Goal: Information Seeking & Learning: Learn about a topic

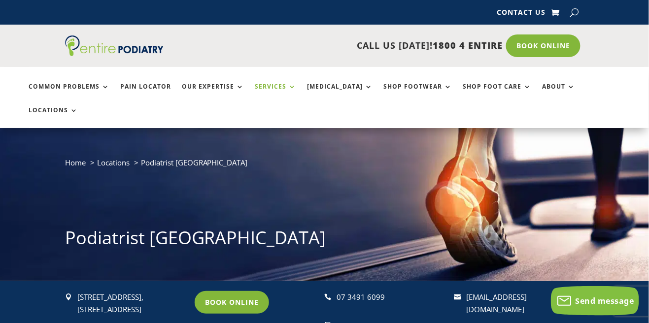
click at [270, 85] on link "Services" at bounding box center [275, 93] width 41 height 21
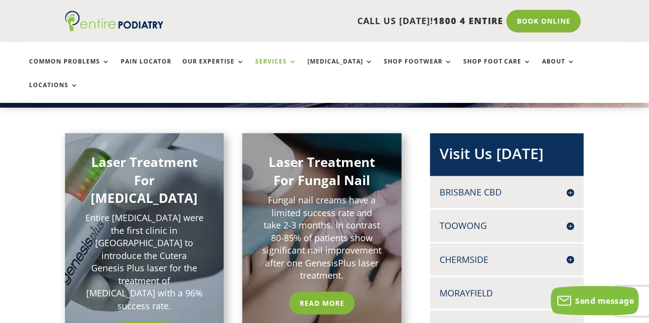
scroll to position [175, 0]
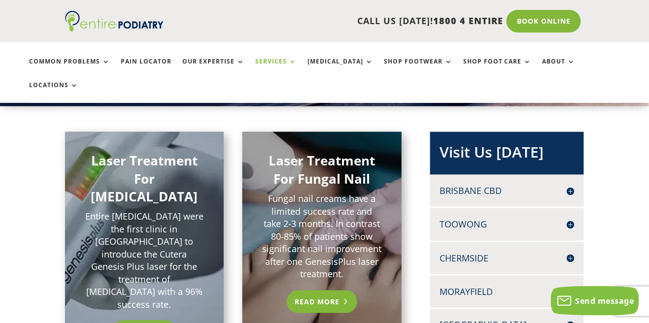
click at [324, 291] on link "Read More" at bounding box center [322, 302] width 70 height 23
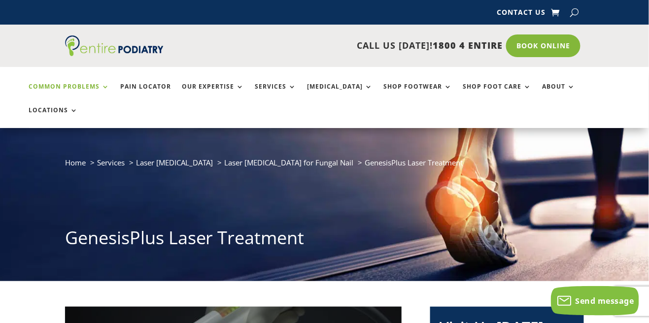
click at [70, 83] on link "Common Problems" at bounding box center [69, 93] width 81 height 21
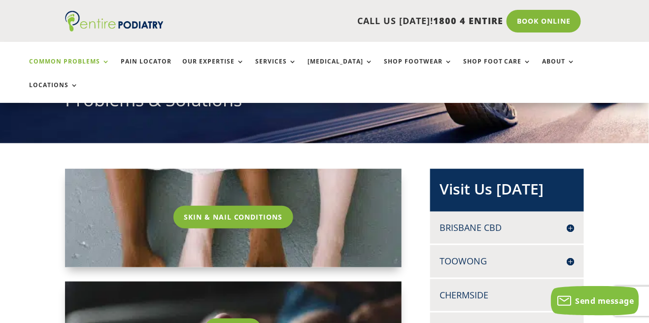
scroll to position [146, 0]
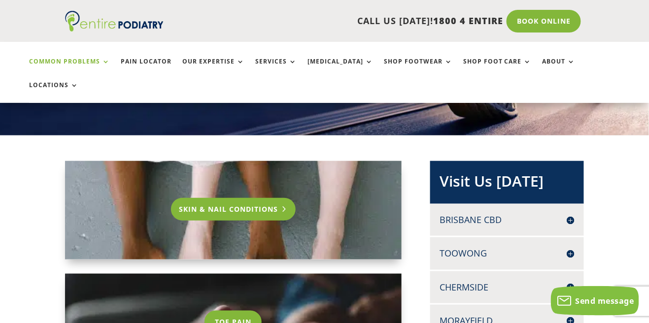
click at [200, 198] on link "Skin & Nail Conditions" at bounding box center [233, 209] width 125 height 23
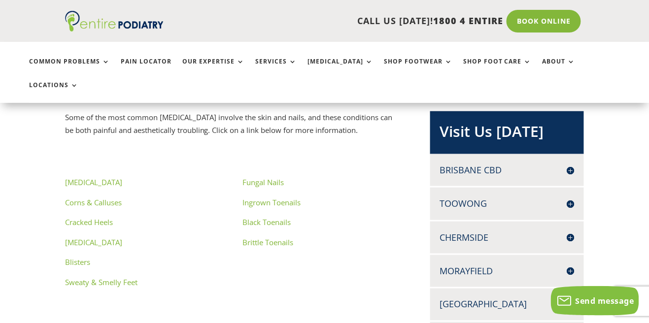
scroll to position [197, 0]
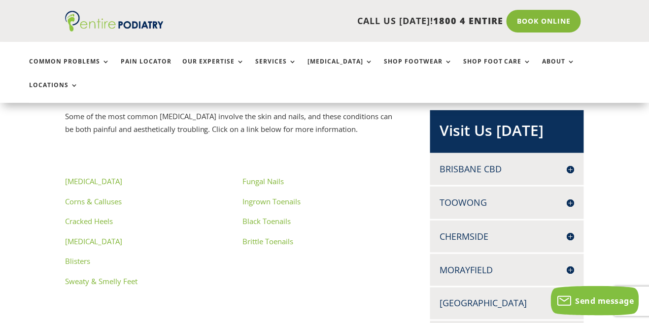
click at [254, 197] on link "Ingrown Toenails" at bounding box center [271, 202] width 58 height 10
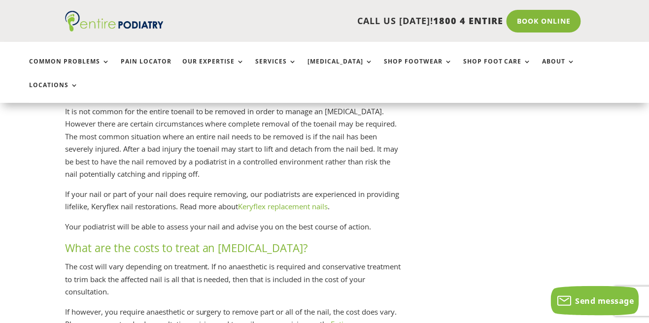
scroll to position [1473, 0]
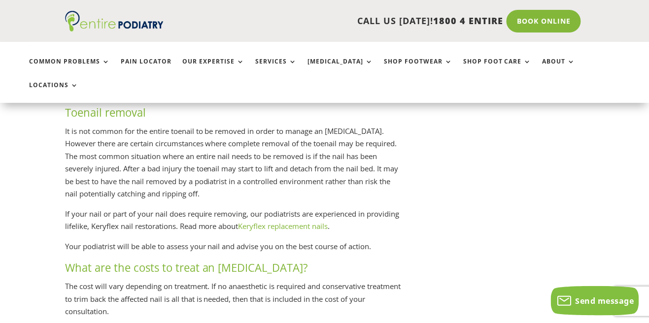
click at [322, 222] on link "Keryflex replacement nails" at bounding box center [283, 227] width 90 height 10
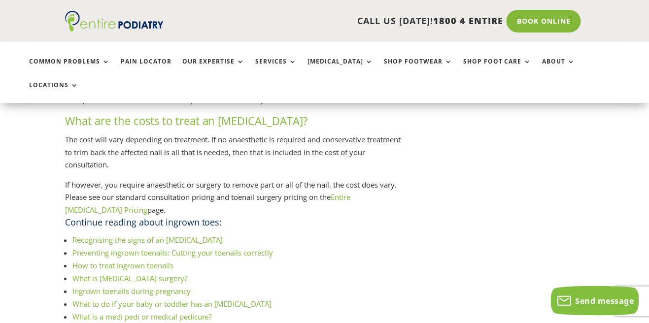
scroll to position [1631, 0]
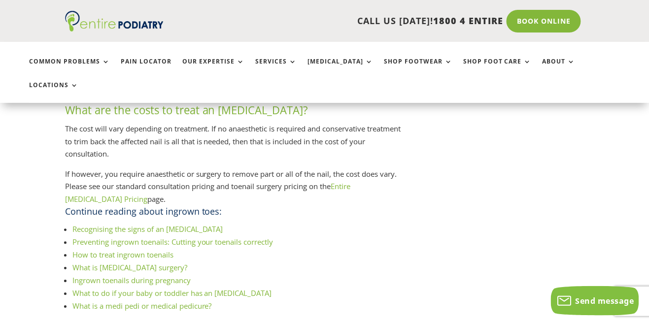
click at [351, 181] on link "Entire [MEDICAL_DATA] Pricing" at bounding box center [208, 192] width 286 height 23
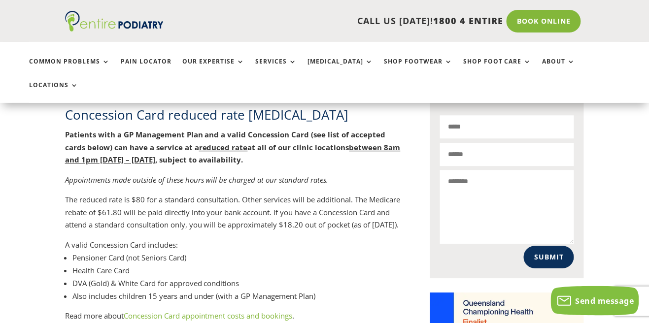
scroll to position [631, 0]
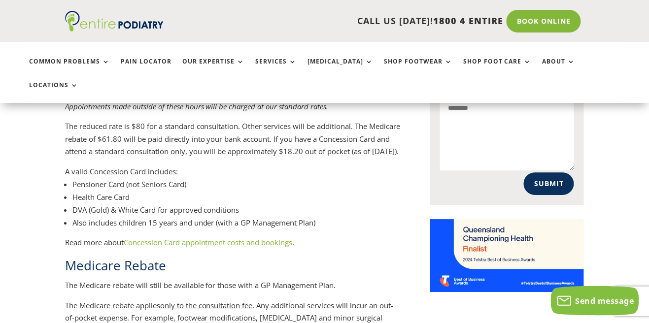
scroll to position [711, 0]
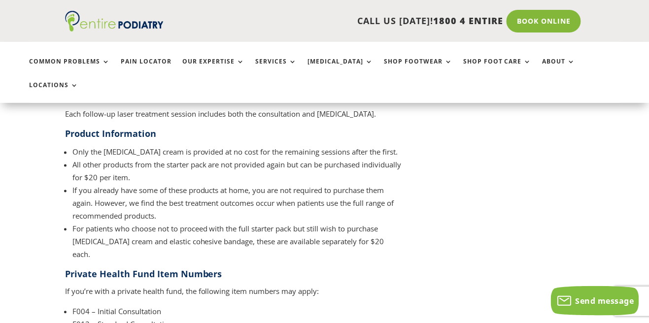
scroll to position [1430, 0]
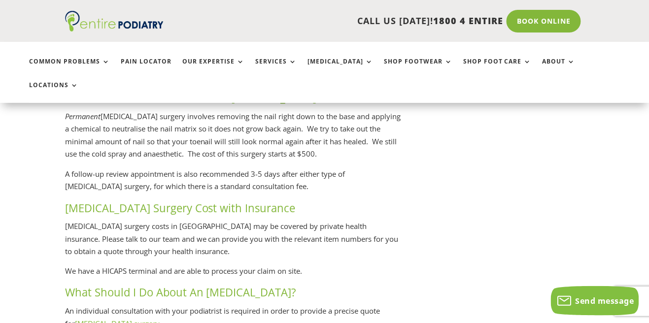
scroll to position [2250, 0]
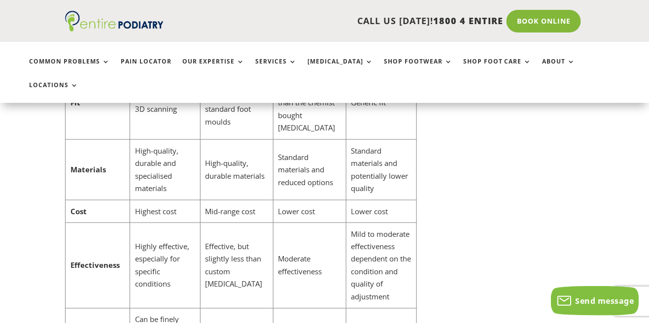
scroll to position [3288, 0]
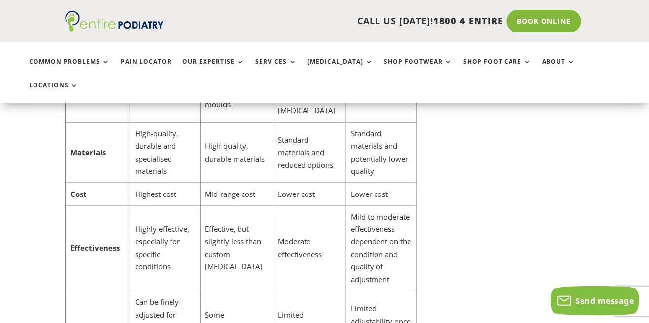
click at [91, 216] on td "Effectiveness" at bounding box center [97, 249] width 65 height 86
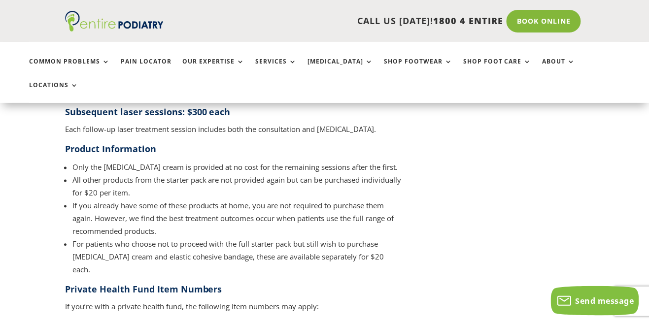
scroll to position [1324, 0]
